Goal: Transaction & Acquisition: Purchase product/service

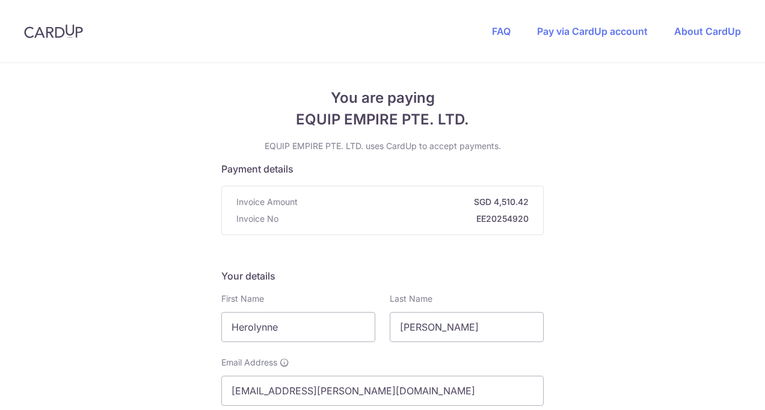
scroll to position [240, 0]
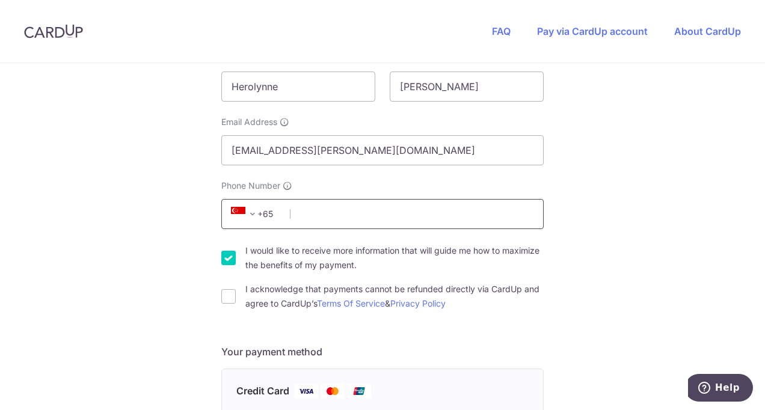
click at [296, 219] on input "Phone Number" at bounding box center [382, 214] width 322 height 30
type input "89388838"
select select "65"
type input "239732"
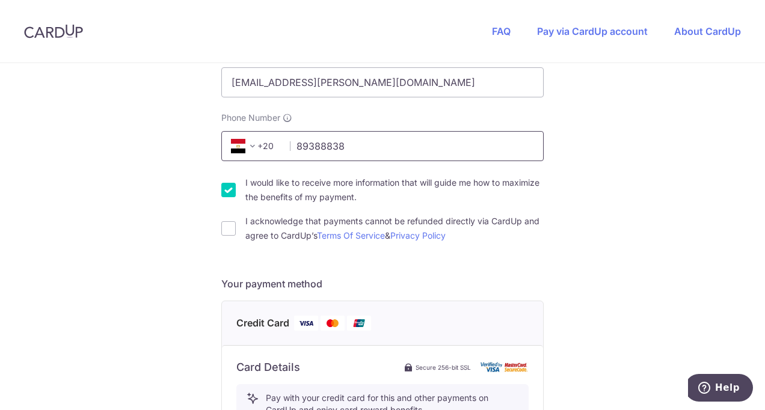
scroll to position [226, 0]
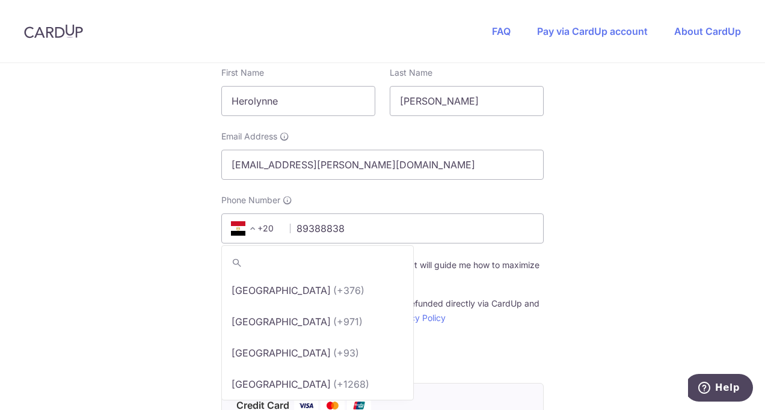
click at [251, 225] on span at bounding box center [252, 228] width 14 height 14
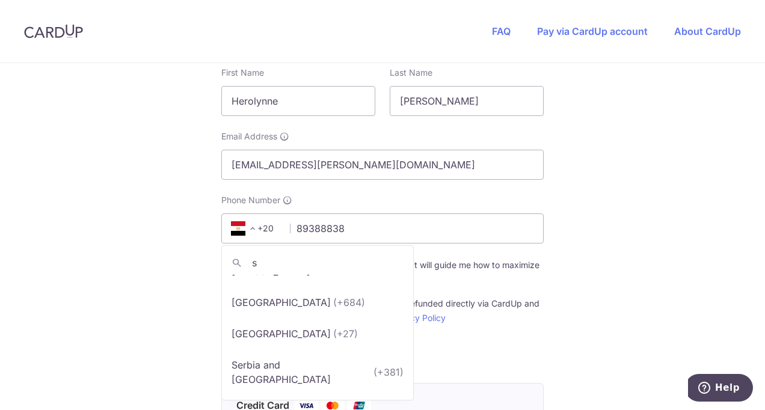
scroll to position [0, 0]
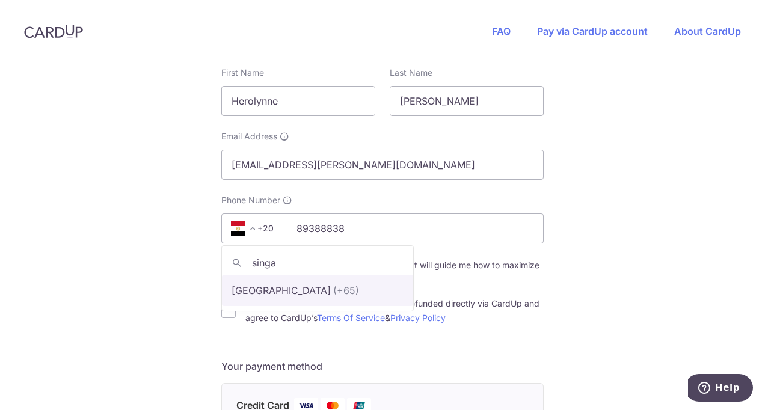
type input "singa"
select select "199"
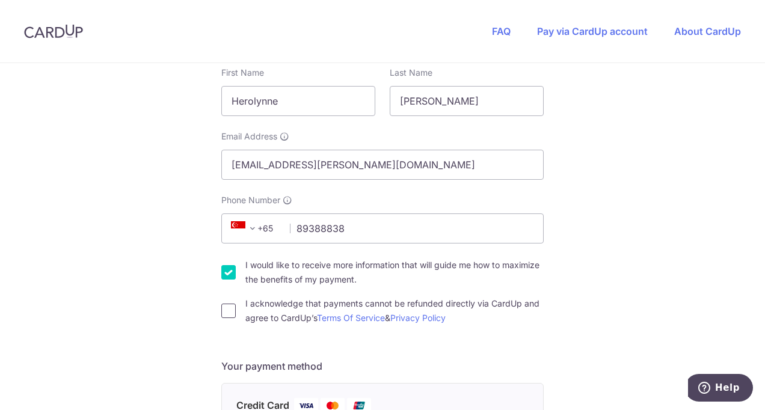
click at [221, 311] on input "I acknowledge that payments cannot be refunded directly via CardUp and agree to…" at bounding box center [228, 311] width 14 height 14
checkbox input "true"
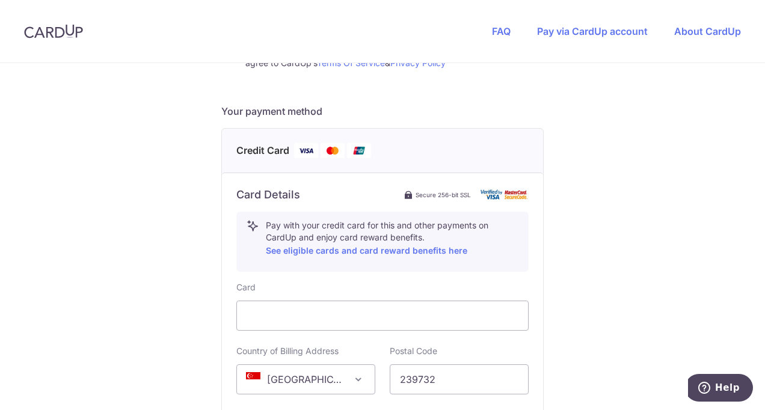
scroll to position [541, 0]
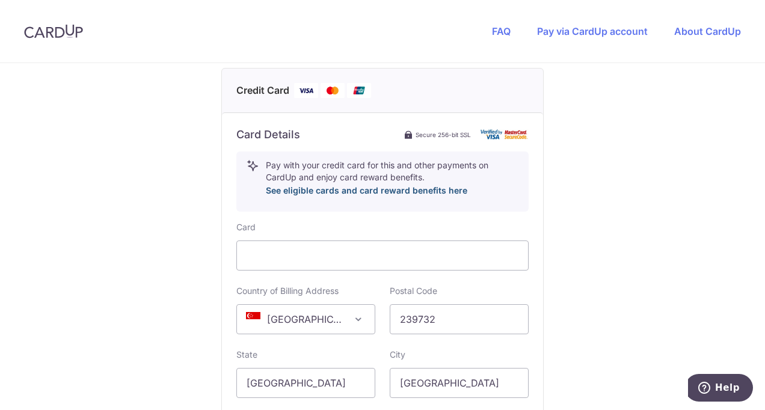
click at [318, 189] on link "See eligible cards and card reward benefits here" at bounding box center [366, 190] width 201 height 10
click at [583, 31] on link "Pay via CardUp account" at bounding box center [592, 31] width 111 height 12
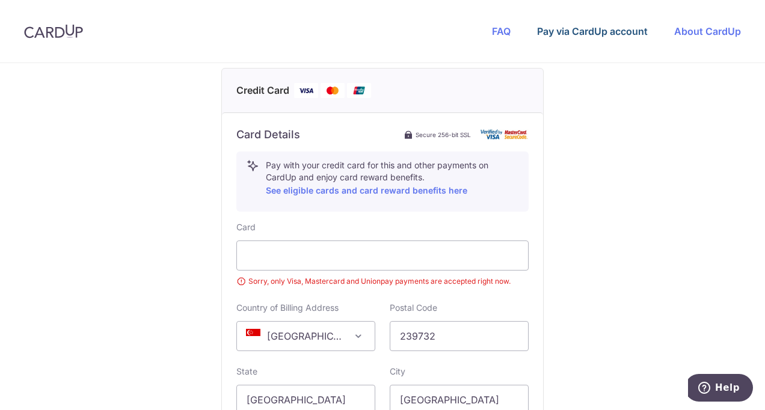
click at [594, 32] on link "Pay via CardUp account" at bounding box center [592, 31] width 111 height 12
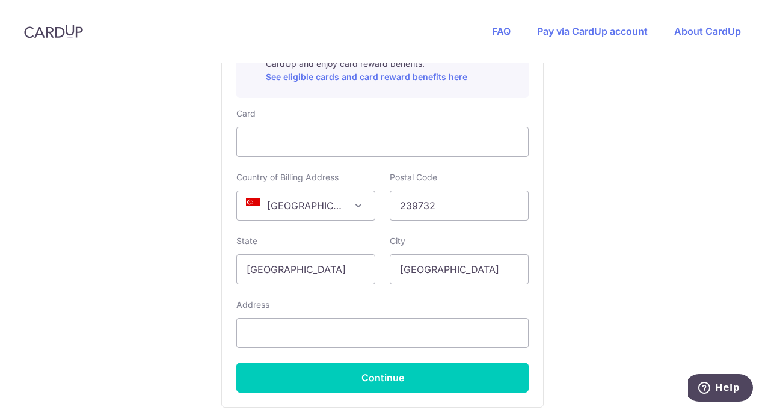
scroll to position [661, 0]
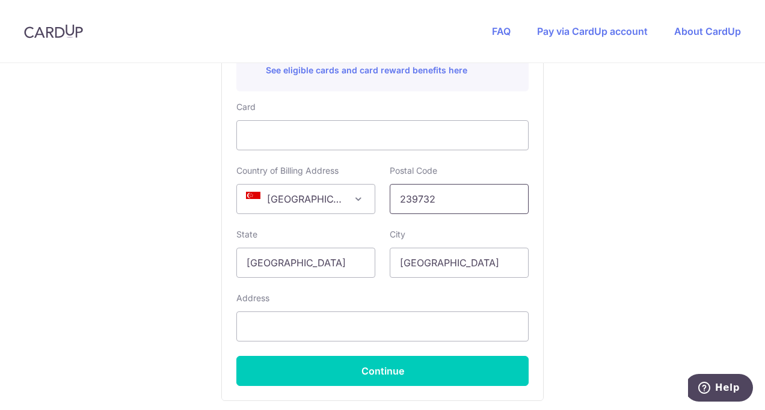
drag, startPoint x: 435, startPoint y: 198, endPoint x: 390, endPoint y: 189, distance: 45.4
click at [390, 189] on input "239732" at bounding box center [458, 199] width 139 height 30
drag, startPoint x: 252, startPoint y: 320, endPoint x: 261, endPoint y: 325, distance: 10.5
click at [252, 320] on input "text" at bounding box center [382, 326] width 292 height 30
type input "[GEOGRAPHIC_DATA], [STREET_ADDRESS]"
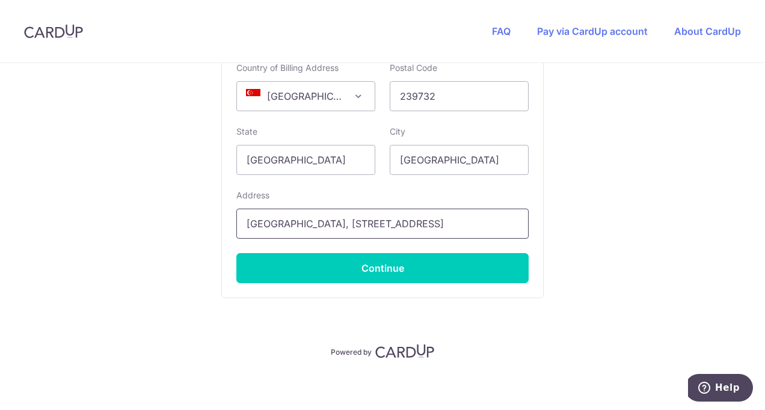
scroll to position [767, 0]
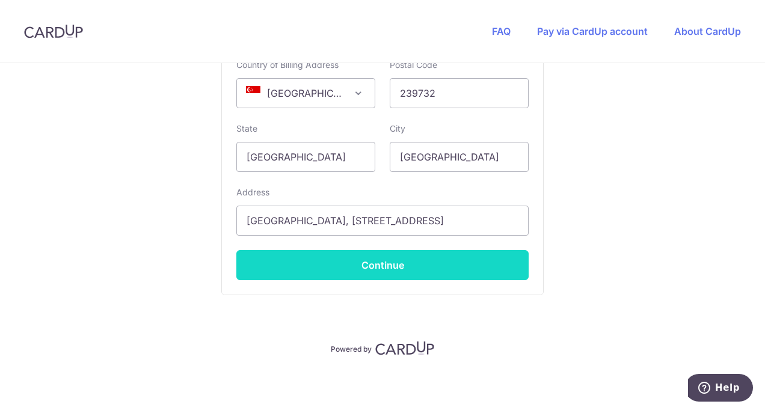
click at [365, 264] on button "Continue" at bounding box center [382, 265] width 292 height 30
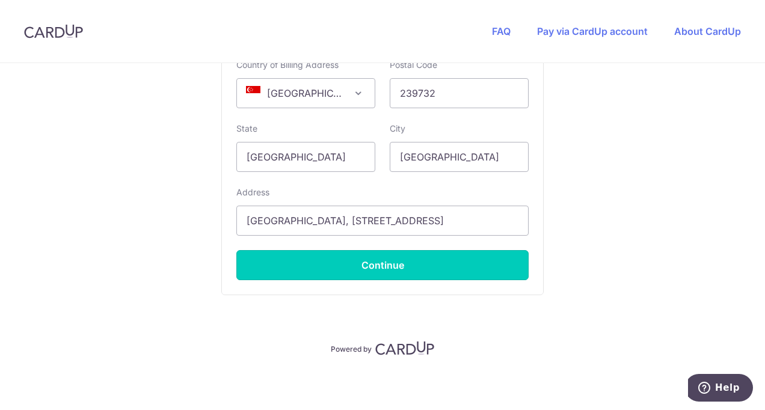
type input "**** 3685"
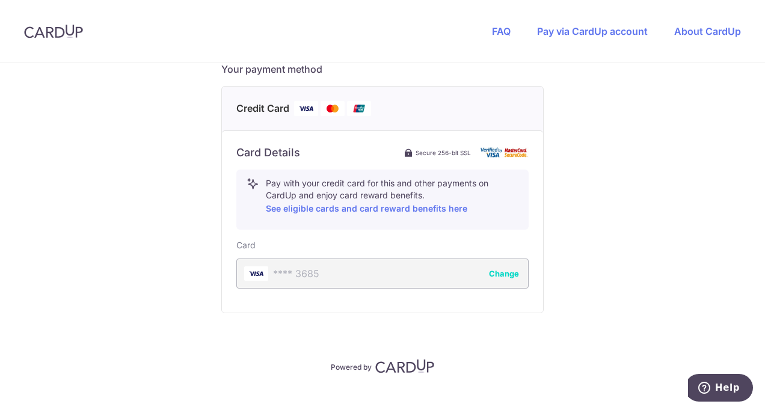
scroll to position [541, 0]
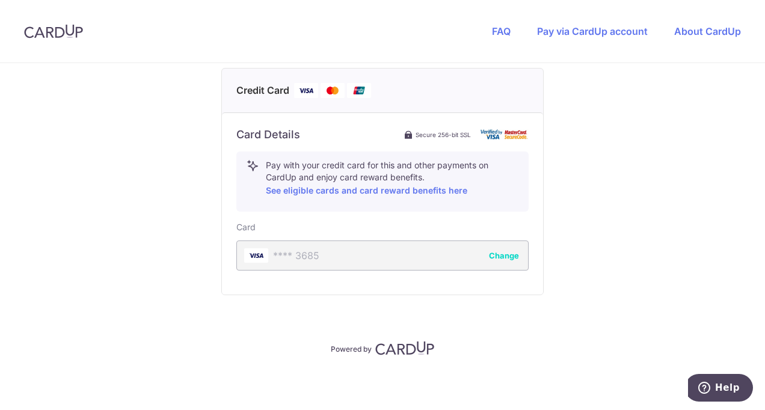
click at [504, 256] on button "Change" at bounding box center [504, 255] width 30 height 12
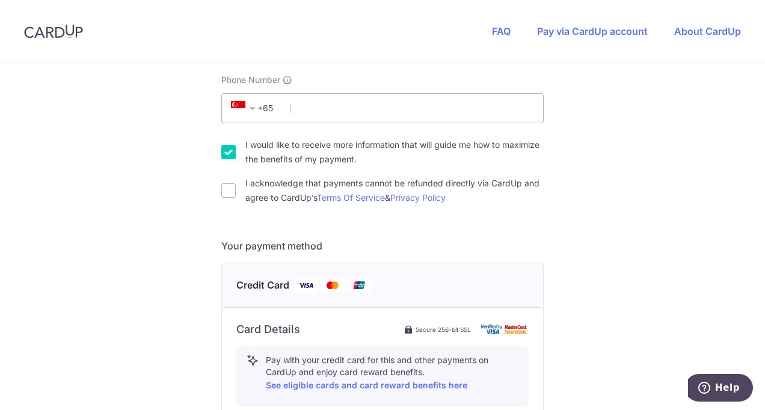
scroll to position [166, 0]
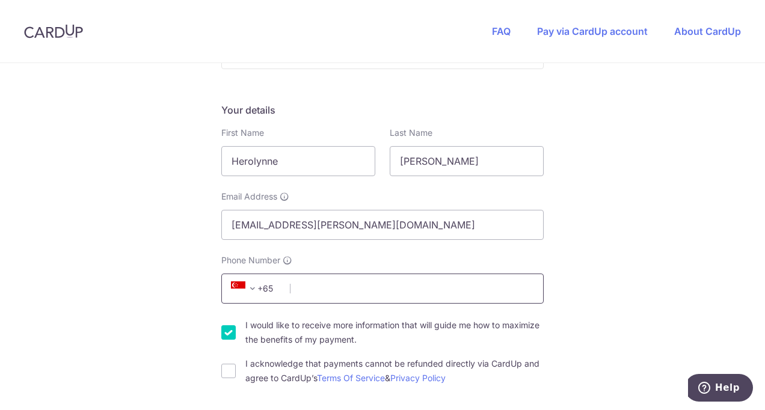
click at [296, 290] on input "Phone Number" at bounding box center [382, 288] width 322 height 30
type input "89388838"
select select "65"
type input "239732"
type input "[GEOGRAPHIC_DATA], [STREET_ADDRESS]"
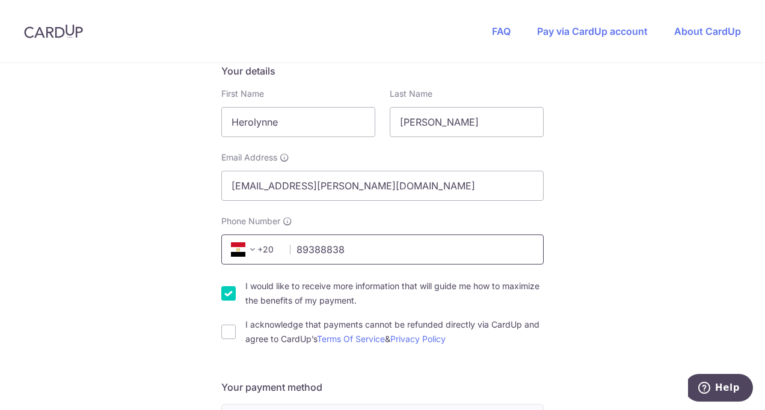
scroll to position [201, 0]
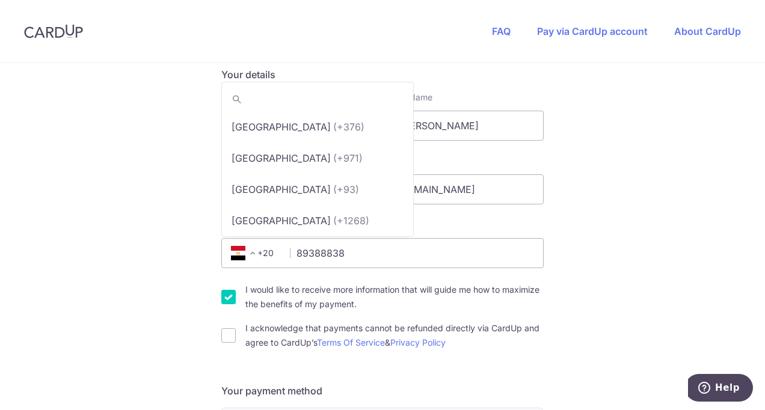
click at [248, 249] on span at bounding box center [252, 253] width 14 height 14
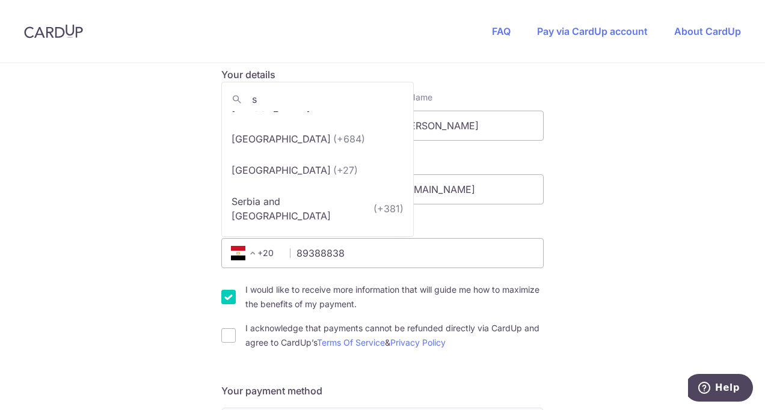
scroll to position [0, 0]
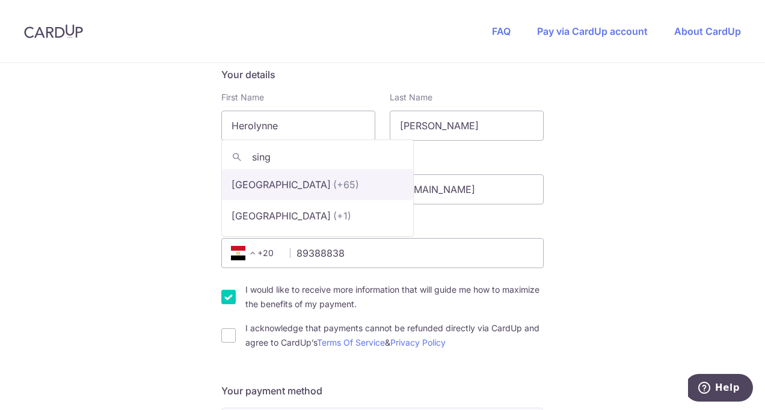
type input "singa"
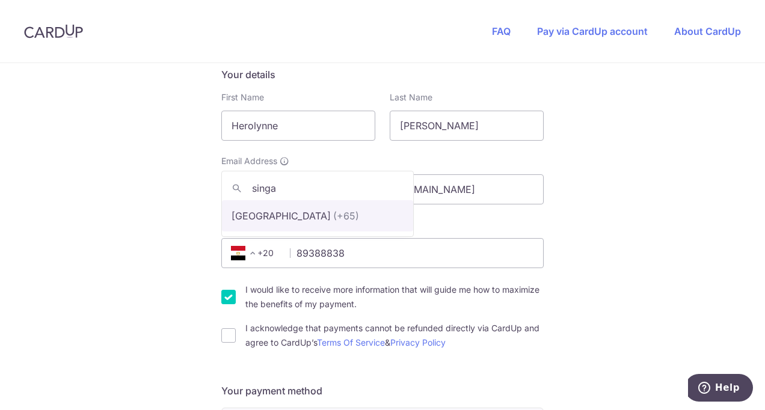
select select "199"
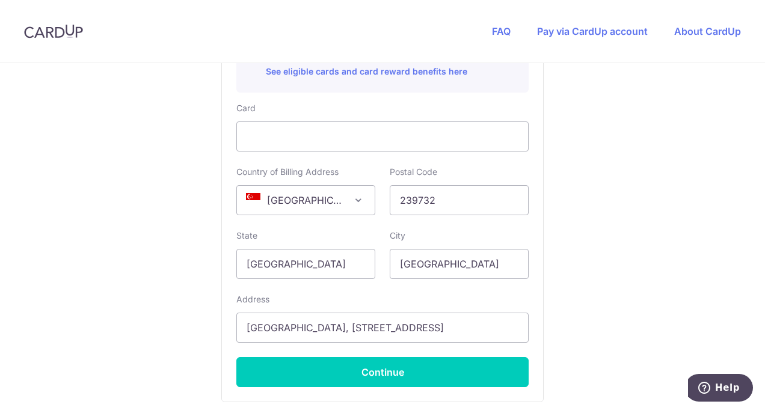
scroll to position [661, 0]
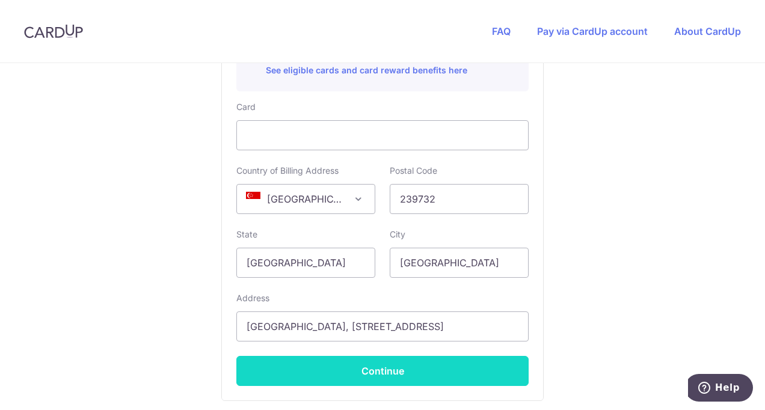
click at [369, 365] on button "Continue" at bounding box center [382, 371] width 292 height 30
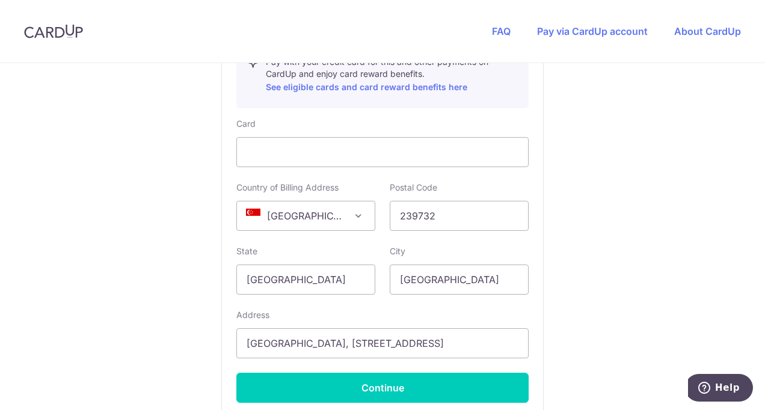
scroll to position [299, 0]
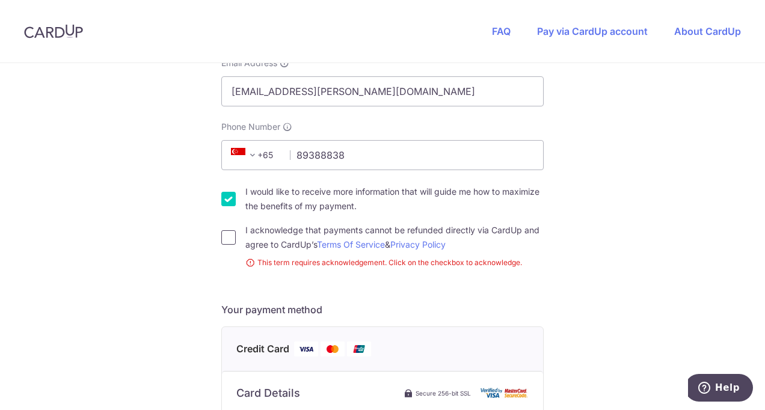
click at [231, 236] on input "I acknowledge that payments cannot be refunded directly via CardUp and agree to…" at bounding box center [228, 237] width 14 height 14
checkbox input "true"
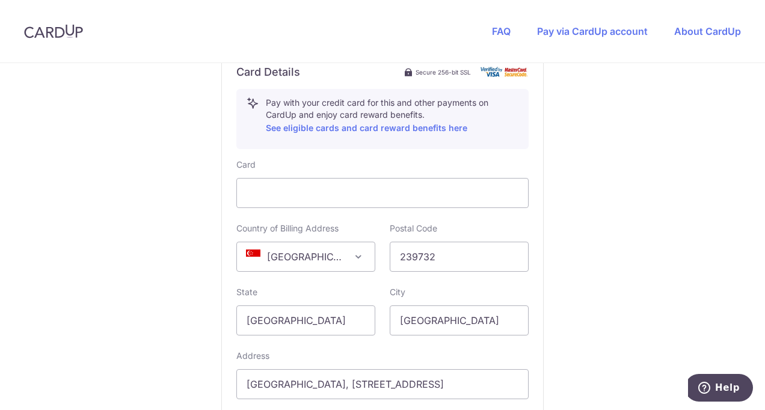
scroll to position [767, 0]
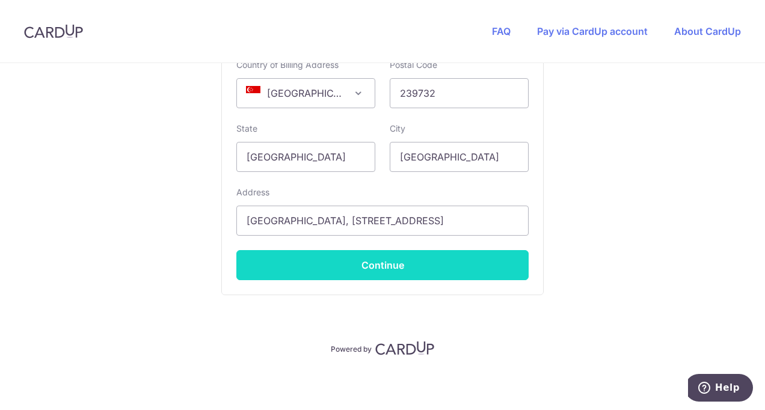
click at [367, 263] on button "Continue" at bounding box center [382, 265] width 292 height 30
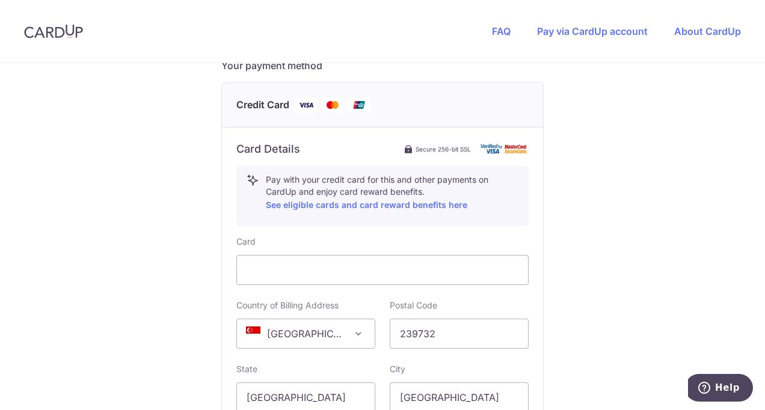
type input "**** 3685"
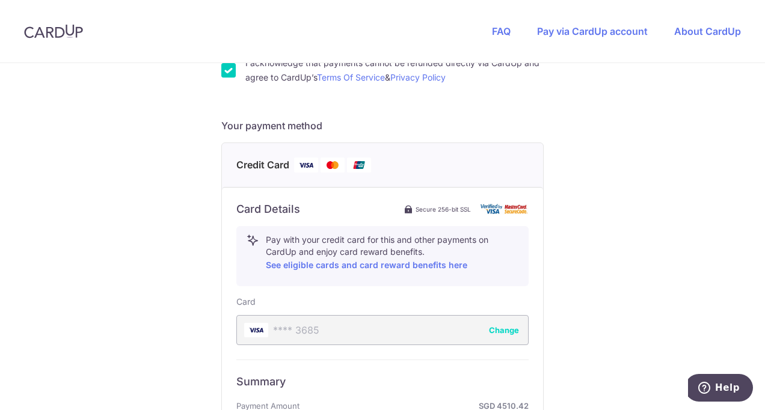
scroll to position [647, 0]
